Goal: Task Accomplishment & Management: Manage account settings

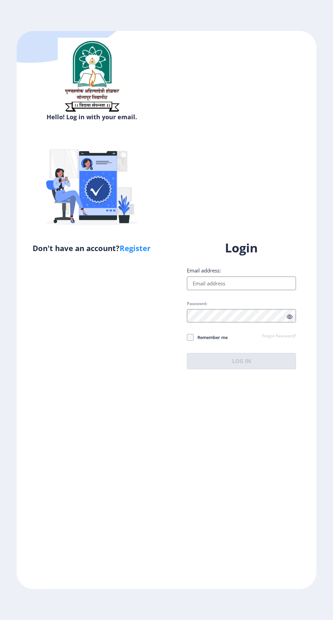
click at [244, 290] on input "Email address:" at bounding box center [241, 284] width 109 height 14
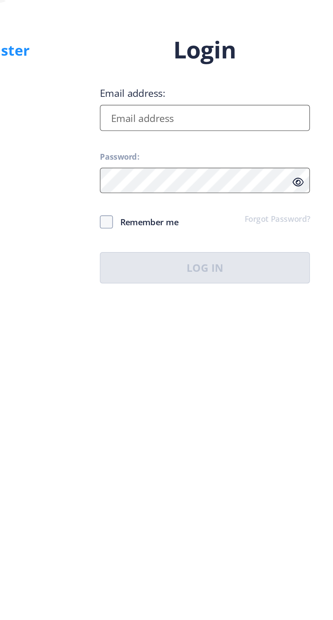
type input "[EMAIL_ADDRESS][DOMAIN_NAME]"
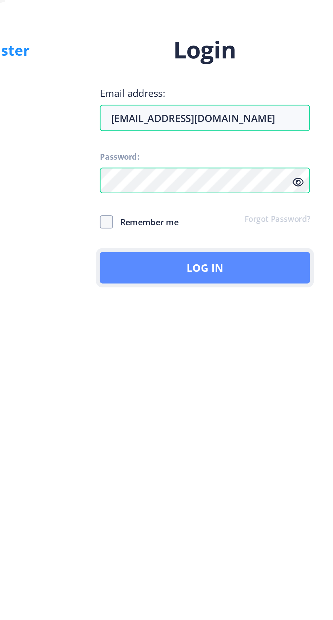
click at [261, 369] on button "Log In" at bounding box center [241, 361] width 109 height 16
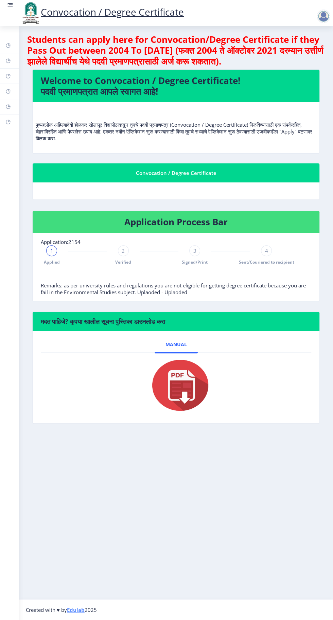
click at [126, 253] on div "2" at bounding box center [123, 250] width 11 height 11
click at [10, 78] on rect at bounding box center [7, 75] width 5 height 5
select select
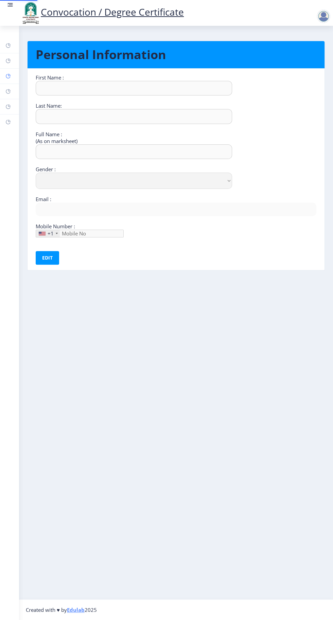
type input "Sandhyrani"
type input "Yalgonda"
type input "[PERSON_NAME]"
select select "[DEMOGRAPHIC_DATA]"
type input "[EMAIL_ADDRESS][DOMAIN_NAME]"
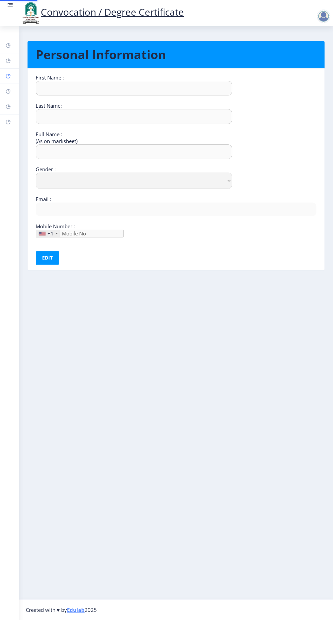
type input "9049773177"
click at [10, 90] on rect at bounding box center [7, 91] width 5 height 5
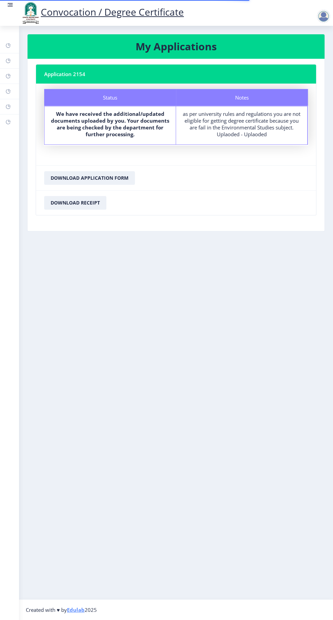
click at [186, 82] on nb-card-header "Application 2154" at bounding box center [176, 74] width 280 height 19
click at [195, 67] on nb-card-header "Application 2154" at bounding box center [176, 74] width 280 height 19
click at [149, 123] on b "We have received the additional/updated documents uploaded by you. Your documen…" at bounding box center [110, 123] width 118 height 27
click at [9, 105] on rect at bounding box center [7, 106] width 5 height 5
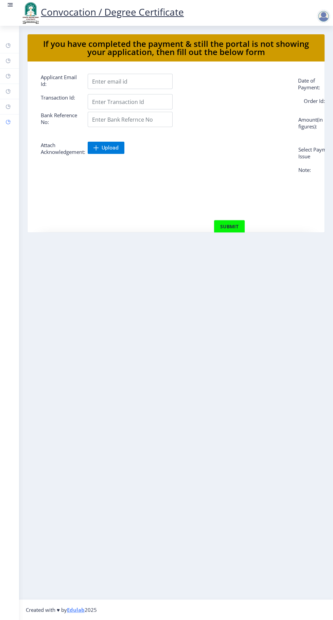
click at [8, 121] on rect at bounding box center [7, 121] width 5 height 5
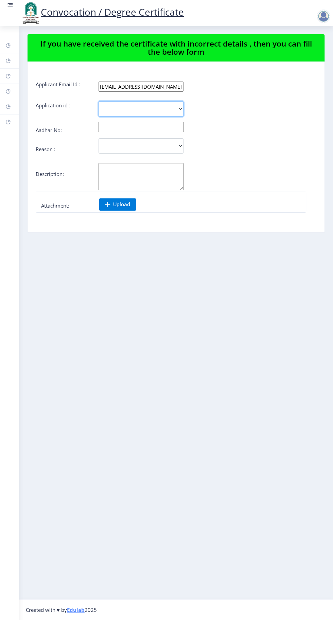
click at [175, 105] on select "2154" at bounding box center [141, 108] width 85 height 15
click at [9, 44] on rect at bounding box center [7, 45] width 5 height 5
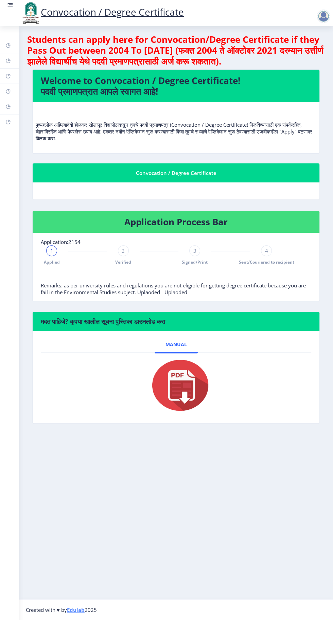
click at [57, 248] on div "1 Applied" at bounding box center [51, 255] width 11 height 20
click at [328, 16] on div at bounding box center [324, 17] width 14 height 14
click at [310, 57] on span "Log out" at bounding box center [305, 53] width 43 height 8
